Goal: Use online tool/utility: Utilize a website feature to perform a specific function

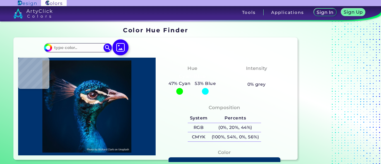
type input "#000000"
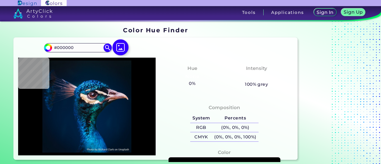
click at [122, 47] on img at bounding box center [121, 47] width 16 height 16
click at [0, 0] on input "file" at bounding box center [0, 0] width 0 height 0
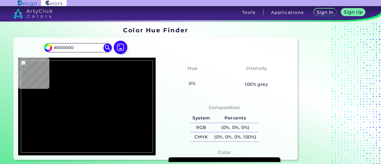
type input "#413954"
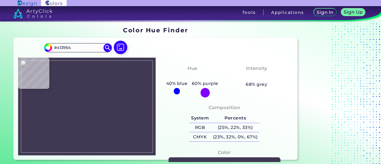
type input "#304151"
type input "#343645"
type input "#3c3e4d"
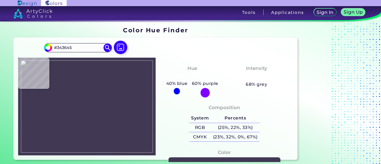
type input "#3C3E4D"
type input "#3d3f4e"
type input "#3D3F4E"
type input "#251c10"
type input "#251C10"
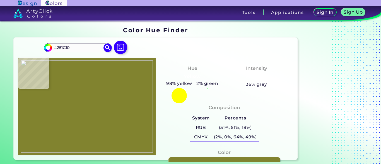
type input "#81832f"
type input "#81832F"
type input "#80842f"
type input "#80842F"
type input "#828832"
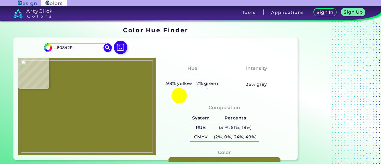
type input "#828832"
type input "#7d8339"
type input "#7D8339"
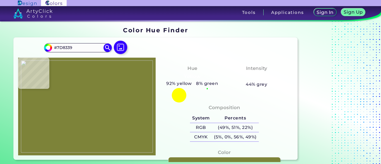
type input "#4d501b"
type input "#4D501B"
type input "#80803f"
type input "#80803F"
type input "#848832"
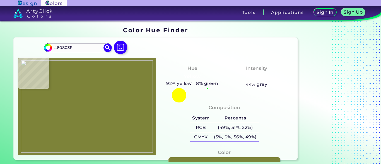
type input "#848832"
type input "#838927"
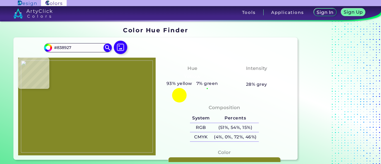
type input "#7a7f2b"
type input "#7A7F2B"
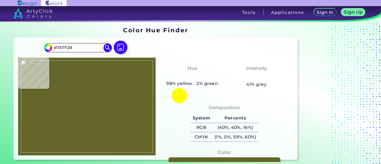
type input "#65662a"
type input "#65662A"
type input "#464614"
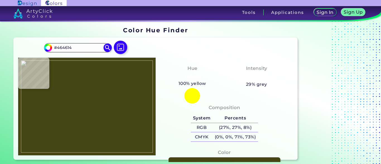
click at [88, 140] on img at bounding box center [87, 107] width 132 height 92
click at [85, 137] on img at bounding box center [87, 107] width 132 height 92
type input "#81832f"
type input "#81832F"
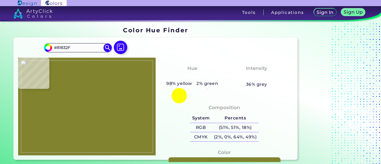
type input "#818330"
type input "#333901"
type input "#828737"
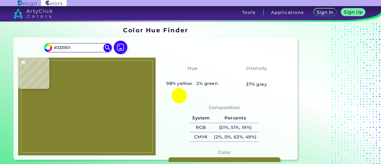
type input "#828737"
type input "#86872f"
type input "#86872F"
type input "#4c4e28"
type input "#4C4E28"
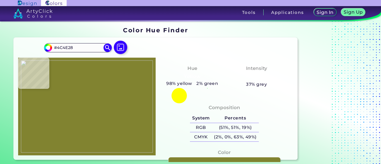
type input "#818242"
type input "#7b7f2b"
type input "#7B7F2B"
type input "#777c22"
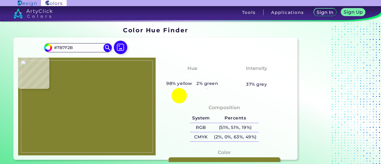
type input "#777C22"
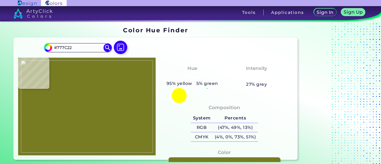
type input "#82822a"
type input "#82822A"
type input "#767c34"
type input "#767C34"
type input "#4a4d08"
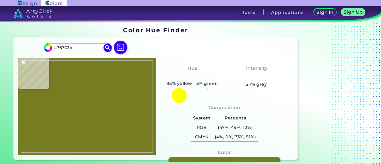
type input "#4A4D08"
type input "#464a07"
type input "#464A07"
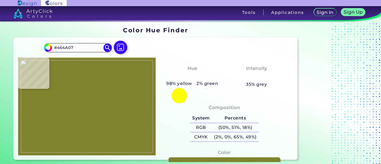
type input "#80822e"
type input "#80822E"
type input "#81832f"
type input "#81832F"
type input "#81822e"
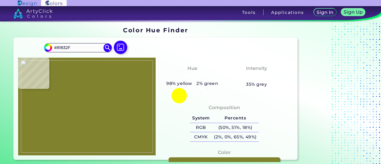
type input "#81822E"
type input "#818131"
type input "#82822f"
type input "#82822F"
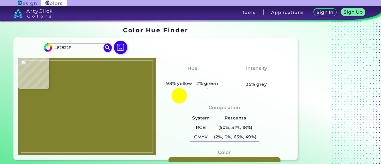
type input "#818426"
type input "#81832f"
type input "#81832F"
type input "#80842f"
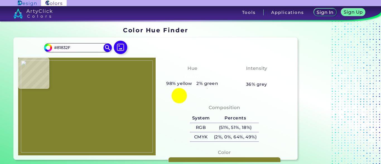
type input "#80842F"
type input "#81832f"
type input "#81832F"
type input "#82822f"
type input "#82822F"
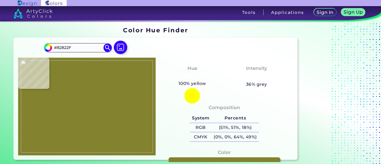
type input "#828430"
type input "#81832f"
type input "#81832F"
type input "#81842a"
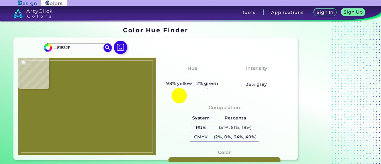
type input "#81842A"
type input "#81832e"
type input "#81832E"
type input "#81832f"
type input "#81832F"
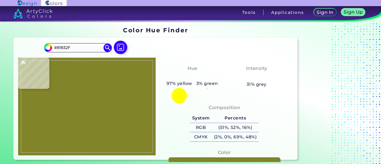
type input "#818429"
type input "#80842f"
type input "#80842F"
type input "#80842b"
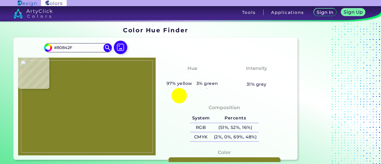
type input "#80842B"
click at [82, 134] on img at bounding box center [87, 107] width 132 height 92
type input "#81832f"
type input "#81832F"
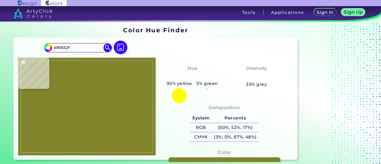
type input "#3c3f4e"
type input "#3C3F4E"
type input "#0d1b1b"
type input "#0D1B1B"
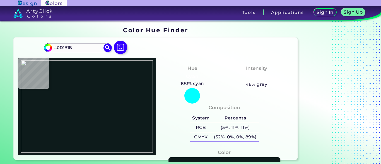
type input "#1f3d3b"
type input "#1F3D3B"
type input "#203d3b"
type input "#203D3B"
type input "#203c39"
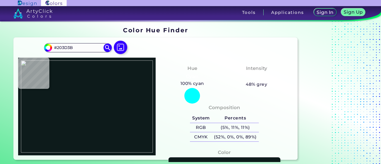
type input "#203C39"
type input "#203d3b"
type input "#203D3B"
type input "#000000"
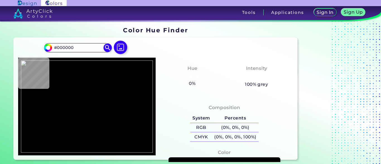
scroll to position [28, 0]
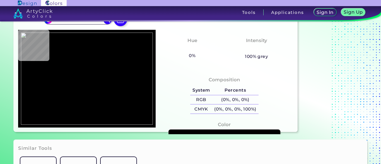
type input "#203e3c"
type input "#203E3C"
type input "#234546"
type input "#202126"
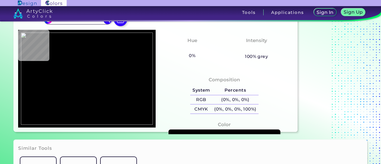
type input "#202126"
type input "#3d3f4e"
type input "#3D3F4E"
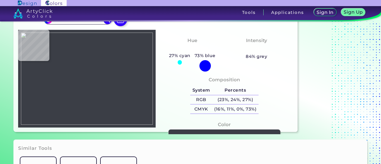
type input "#3b3e46"
type input "#3B3E46"
type input "#393e44"
type input "#393E44"
type input "#40424e"
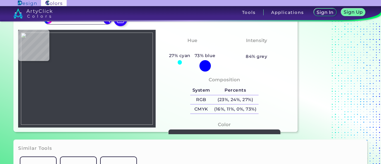
type input "#40424E"
type input "#13140d"
type input "#13140D"
type input "#716f3a"
type input "#716F3A"
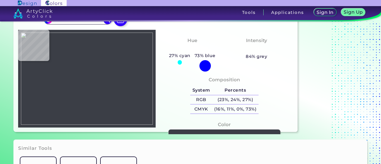
type input "#7f812d"
type input "#7F812D"
type input "#81832f"
type input "#81832F"
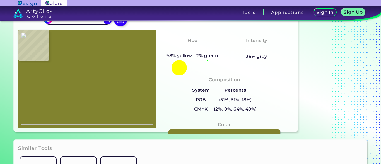
type input "#81832e"
type input "#81832E"
type input "#81842b"
type input "#81842B"
type input "#91925a"
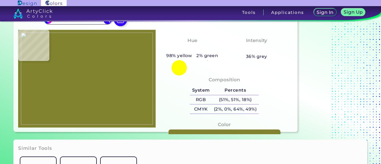
type input "#91925A"
type input "#80832f"
type input "#80832F"
type input "#81832d"
type input "#81832D"
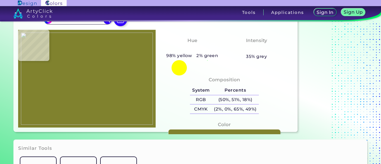
type input "#80822e"
type input "#80822E"
type input "#80822d"
type input "#80822D"
type input "#7f832d"
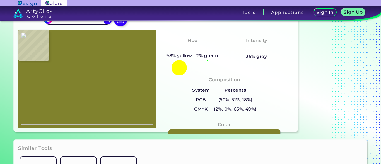
type input "#7F832D"
type input "#7e842b"
type input "#7E842B"
type input "#7c8229"
type input "#7C8229"
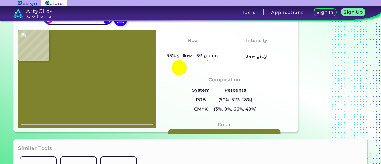
type input "#808326"
type input "#7d8427"
type input "#7D8427"
type input "#7e842a"
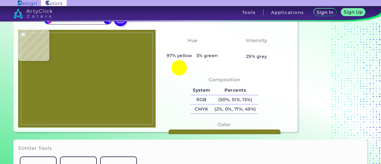
type input "#7E842A"
type input "#7c7f38"
type input "#7C7F38"
type input "#626127"
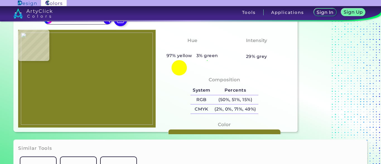
type input "#929350"
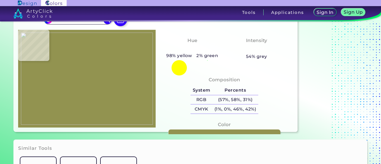
type input "#8d8d42"
type input "#8D8D42"
type input "#787928"
type input "#7f8727"
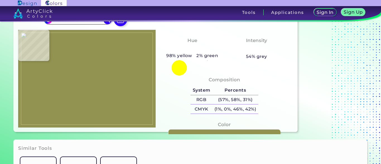
type input "#7F8727"
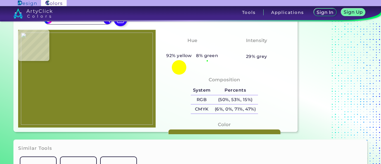
type input "#808628"
type input "#83832a"
type input "#83832A"
type input "#81842d"
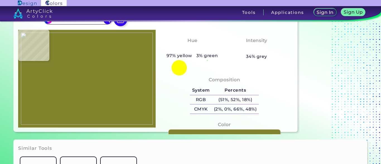
type input "#81842D"
type input "#80842d"
type input "#80842D"
type input "#81832f"
type input "#81832F"
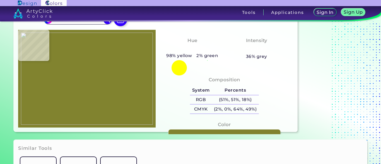
click at [86, 102] on img at bounding box center [87, 79] width 132 height 92
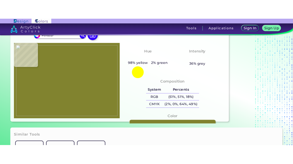
scroll to position [0, 0]
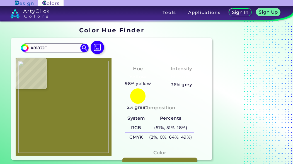
click at [146, 150] on div "Color #81832F" at bounding box center [159, 161] width 87 height 31
click at [67, 131] on img at bounding box center [63, 107] width 91 height 92
type input "#80852b"
type input "#80852B"
type input "#858631"
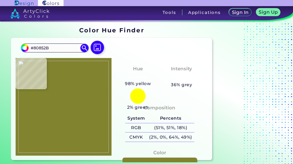
type input "#858631"
click at [60, 131] on img at bounding box center [63, 107] width 91 height 92
click at [97, 50] on img at bounding box center [97, 48] width 16 height 16
click at [0, 0] on input "file" at bounding box center [0, 0] width 0 height 0
click at [100, 44] on img at bounding box center [97, 48] width 16 height 16
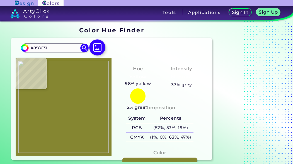
click at [0, 0] on input "file" at bounding box center [0, 0] width 0 height 0
drag, startPoint x: 68, startPoint y: 102, endPoint x: 70, endPoint y: 100, distance: 3.0
click at [70, 100] on img at bounding box center [63, 107] width 91 height 92
type input "#727276"
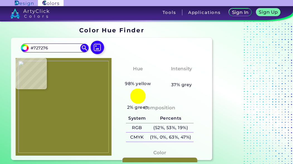
type input "#747675"
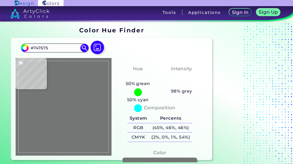
type input "#4b4d4c"
type input "#4B4D4C"
type input "#2e302f"
type input "#2E302F"
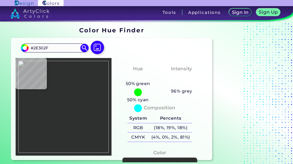
type input "#787a79"
type input "#787A79"
type input "#747675"
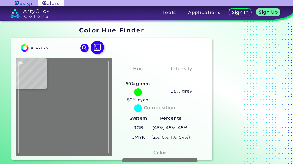
click at [72, 98] on img at bounding box center [63, 107] width 91 height 92
click at [71, 93] on img at bounding box center [63, 107] width 91 height 92
